Goal: Transaction & Acquisition: Purchase product/service

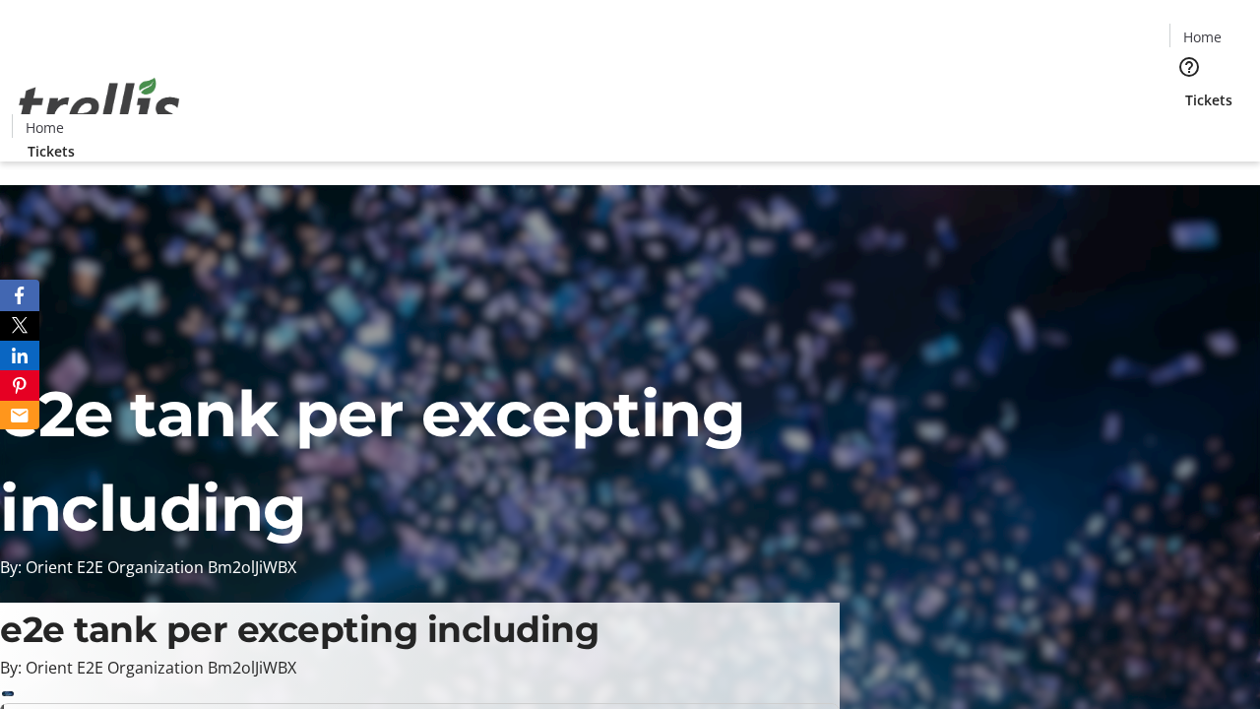
click at [1185, 90] on span "Tickets" at bounding box center [1208, 100] width 47 height 21
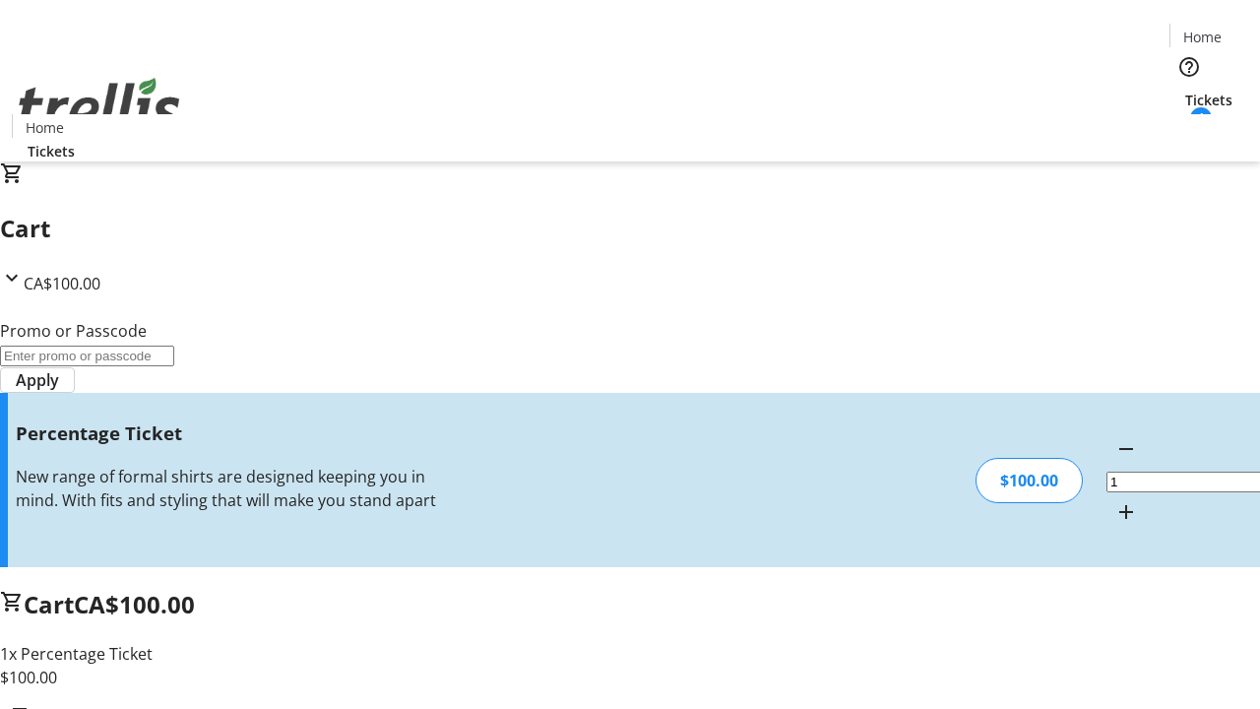
type input "BAR"
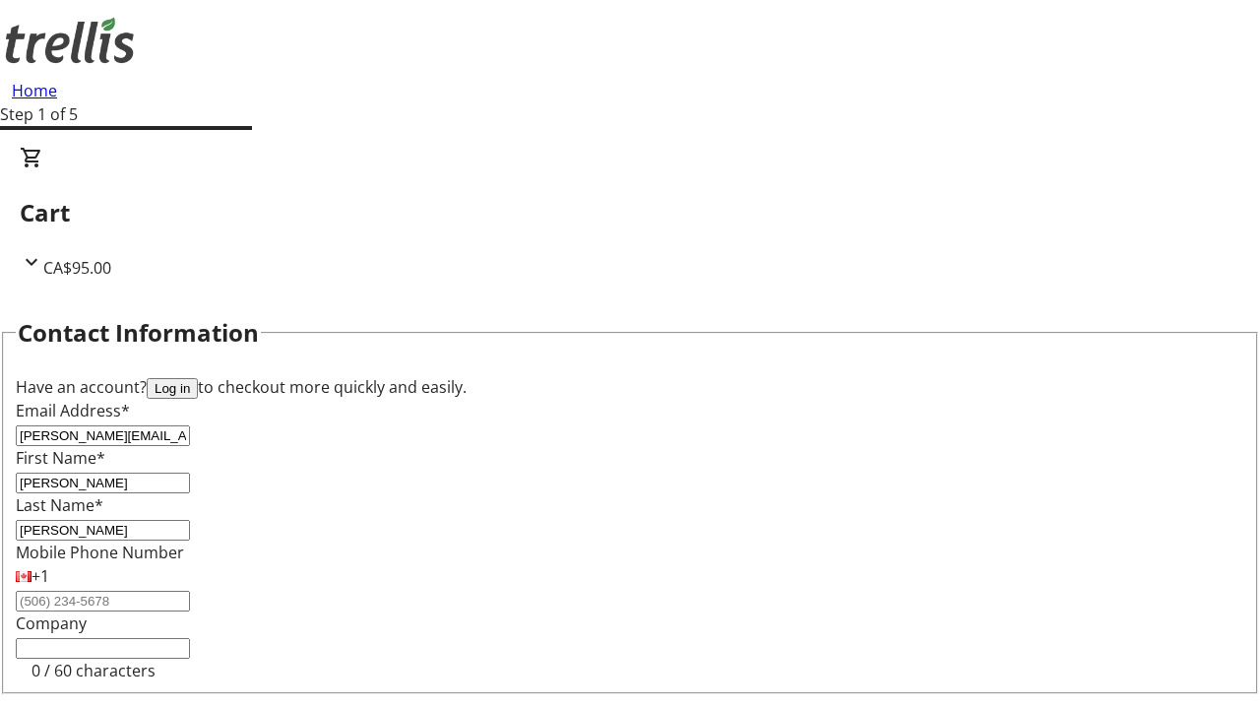
type input "[PERSON_NAME]"
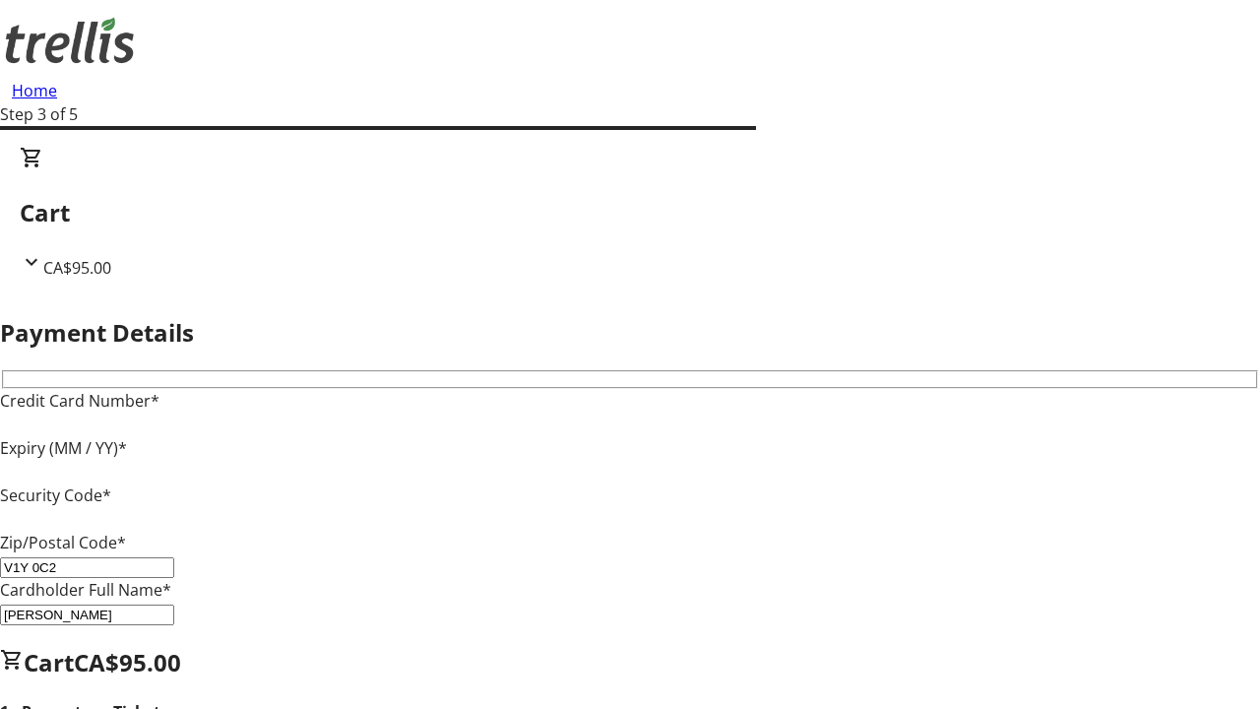
type input "V1Y 0C2"
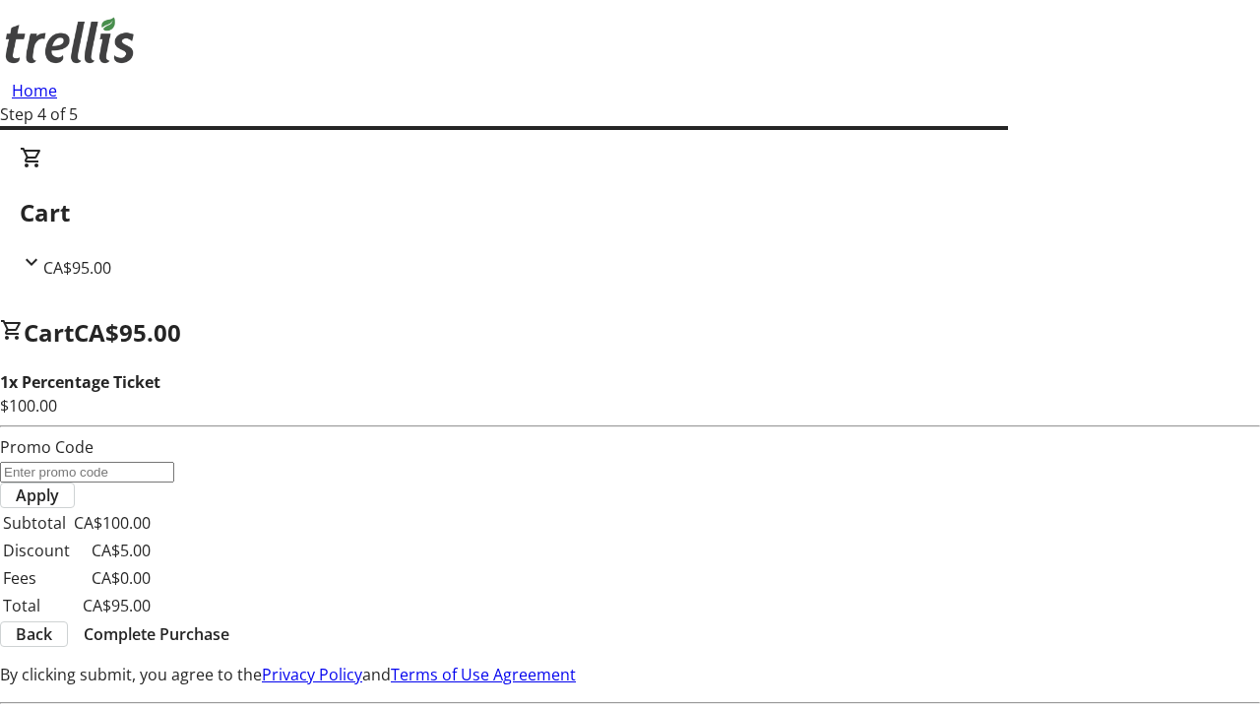
click at [229, 622] on span "Complete Purchase" at bounding box center [157, 634] width 146 height 24
